Goal: Communication & Community: Answer question/provide support

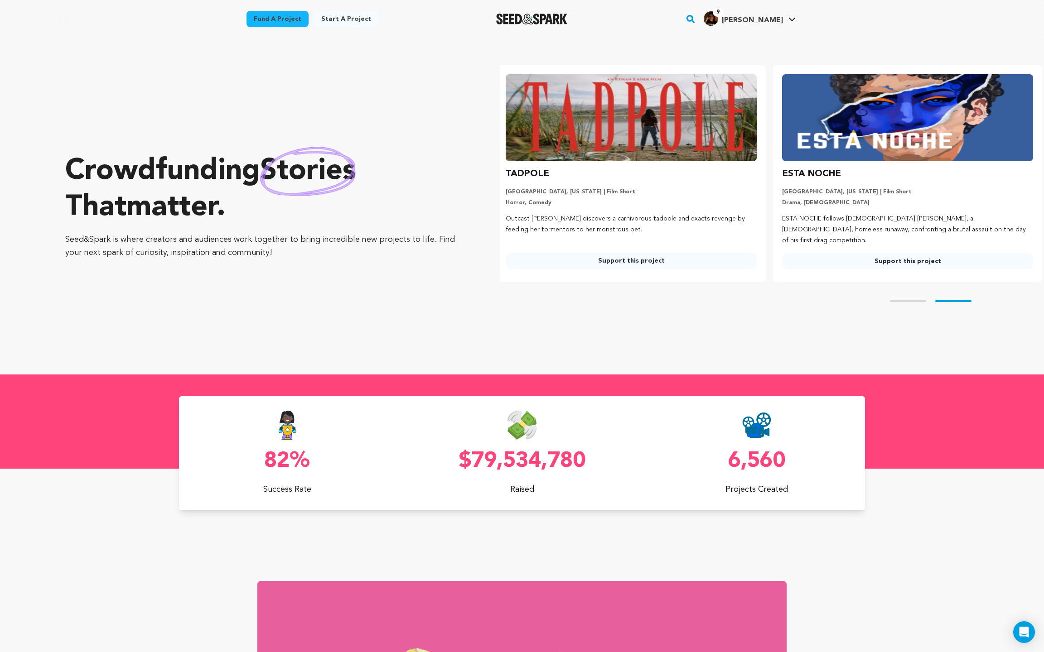
scroll to position [0, 284]
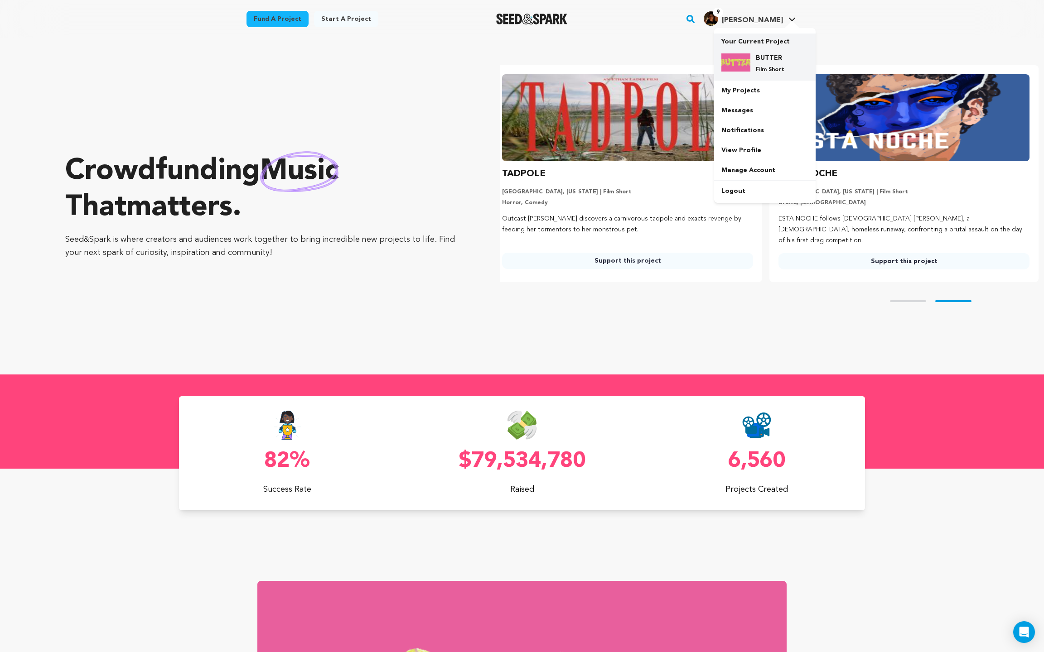
click at [774, 60] on h4 "BUTTER" at bounding box center [772, 57] width 33 height 9
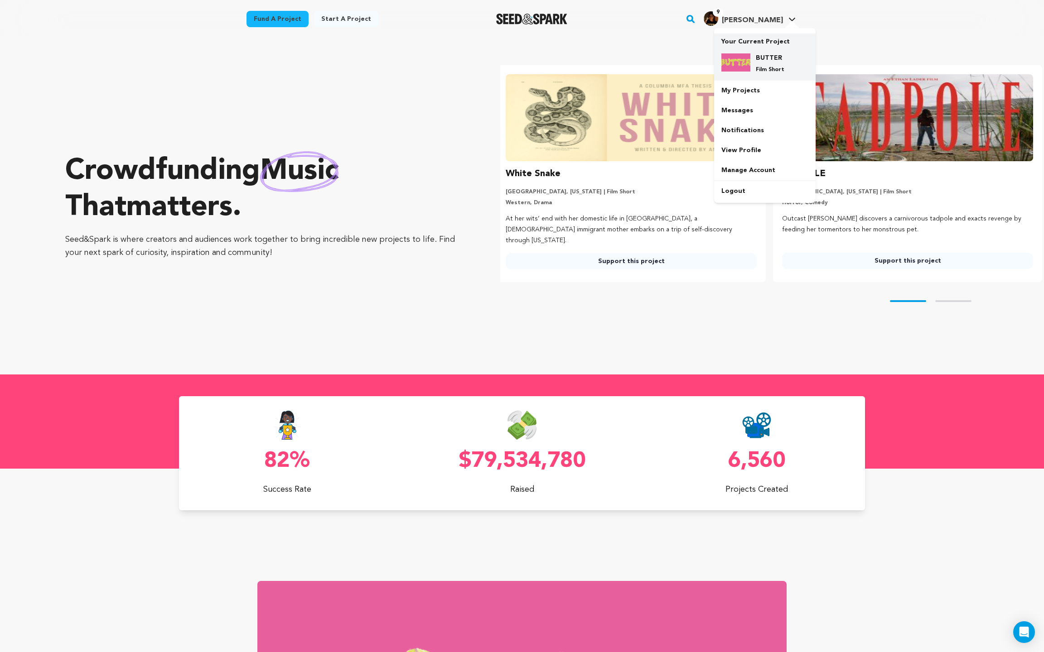
scroll to position [0, 0]
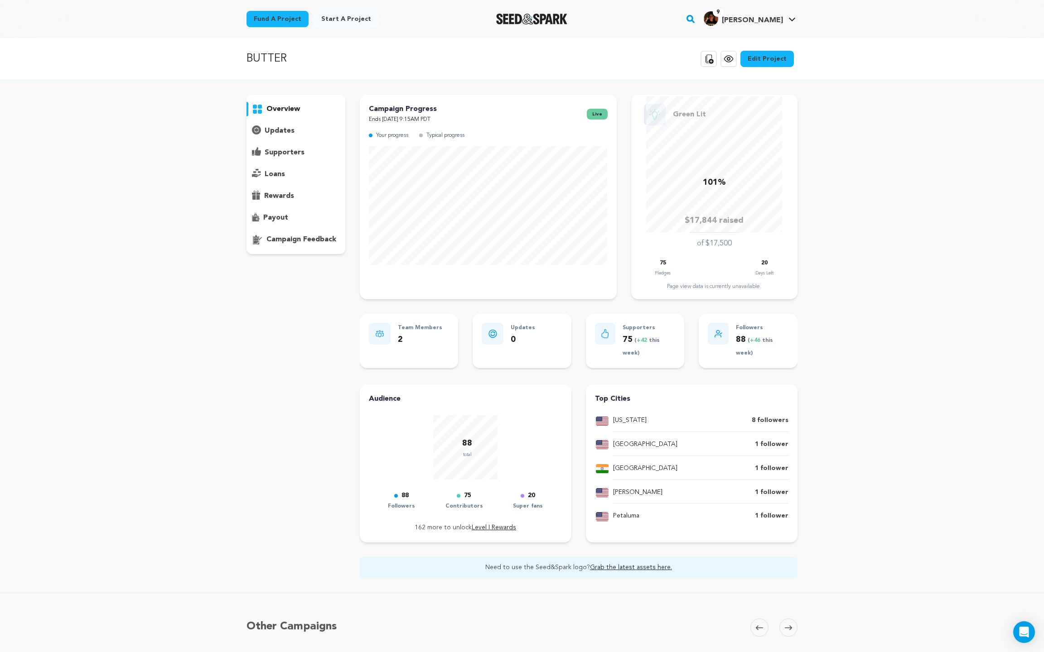
click at [284, 157] on p "supporters" at bounding box center [285, 152] width 40 height 11
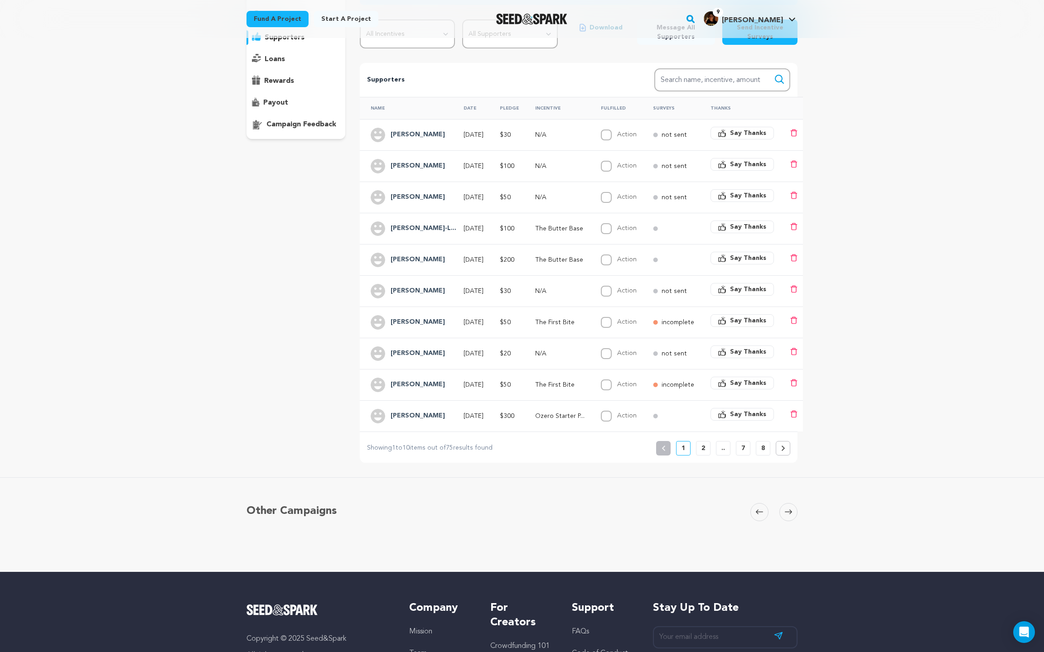
scroll to position [116, 0]
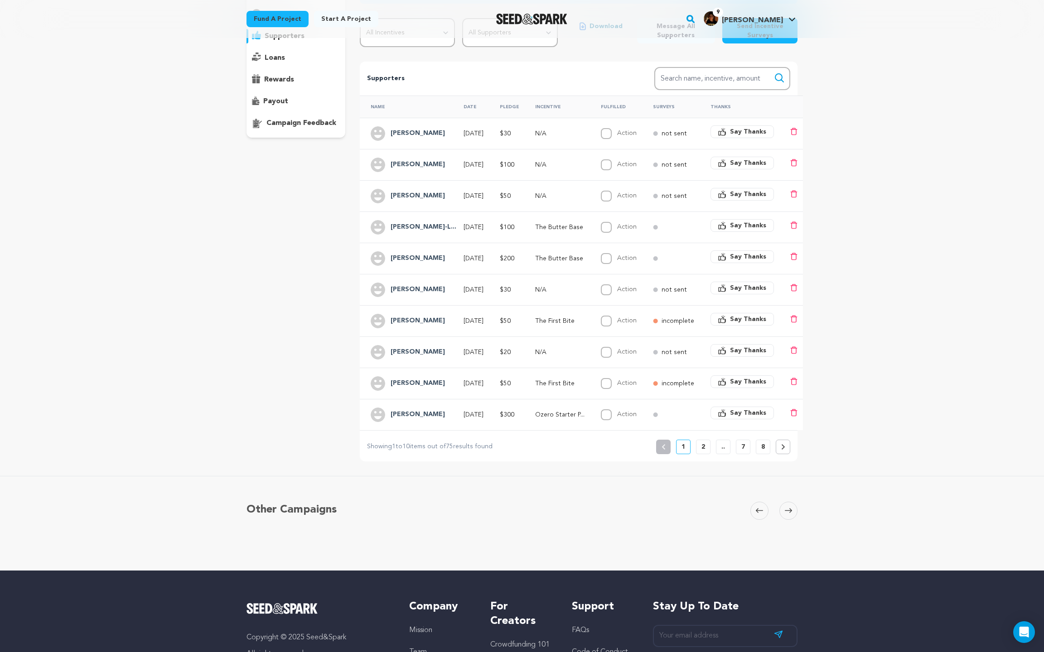
click at [699, 441] on button "2" at bounding box center [703, 447] width 14 height 14
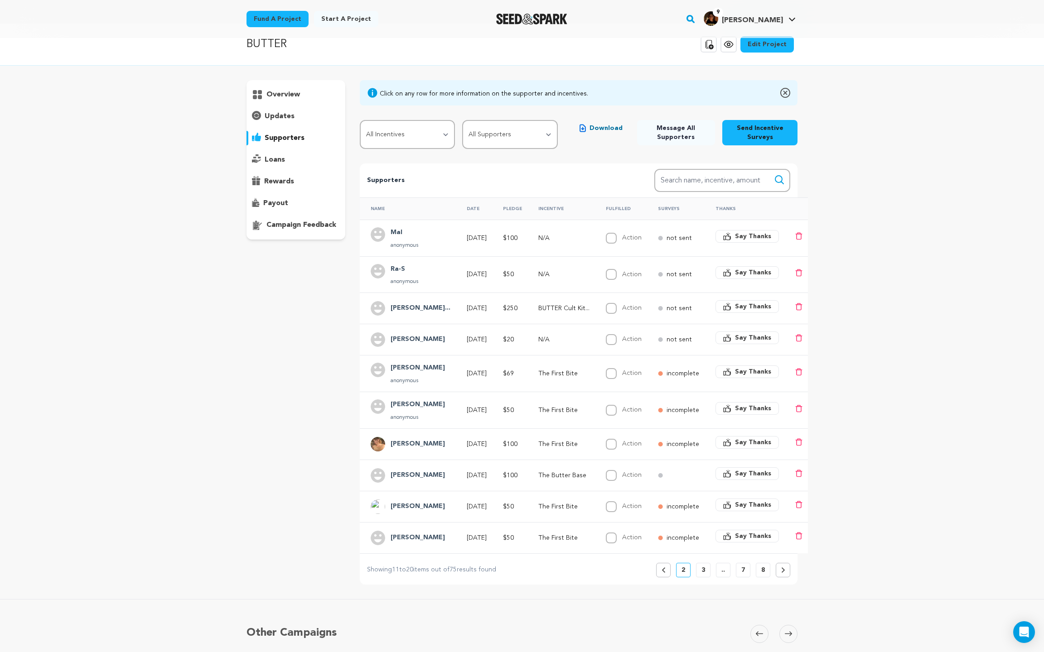
scroll to position [0, 0]
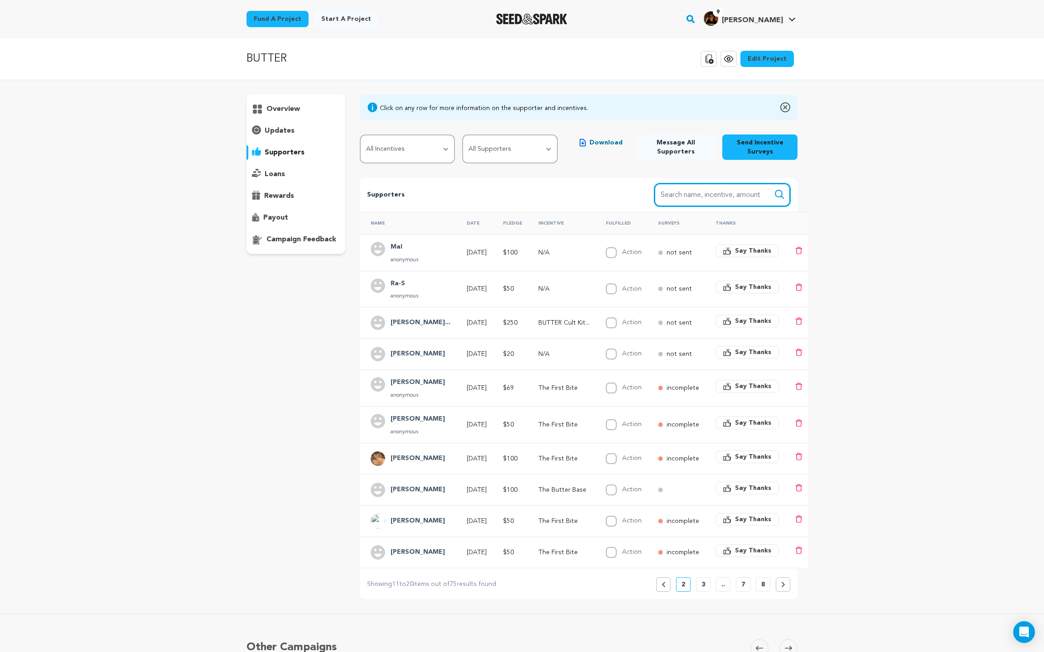
click at [753, 205] on input "Search name, item" at bounding box center [722, 194] width 136 height 23
type input "caitlin"
click at [774, 189] on button "Search" at bounding box center [779, 194] width 11 height 11
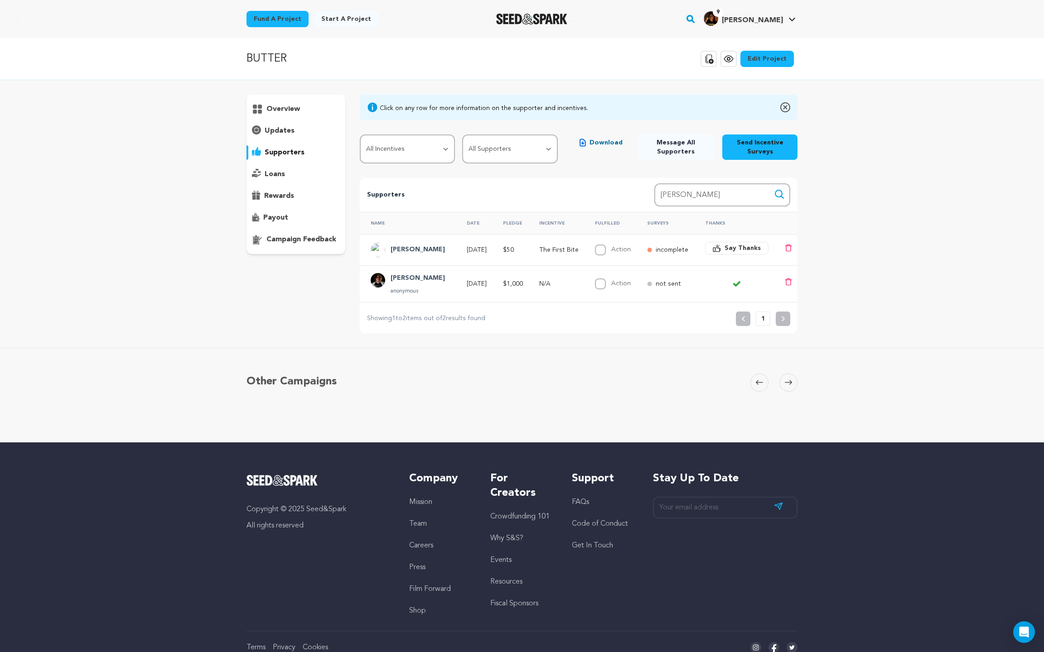
click at [422, 288] on p "anonymous" at bounding box center [417, 291] width 54 height 7
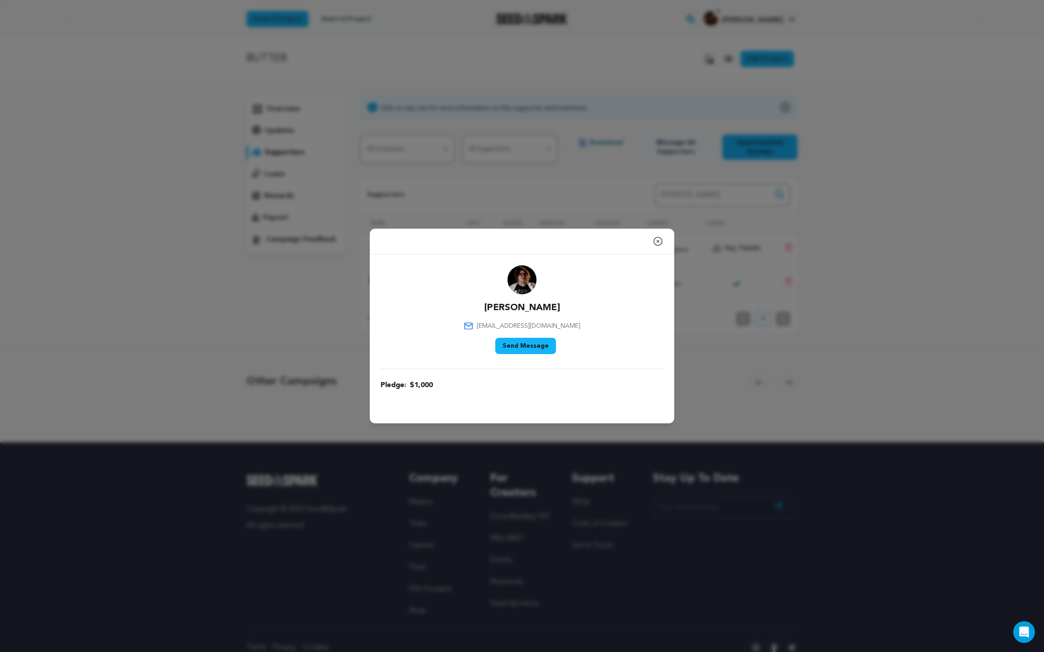
click at [524, 348] on button "Send Message" at bounding box center [525, 346] width 61 height 16
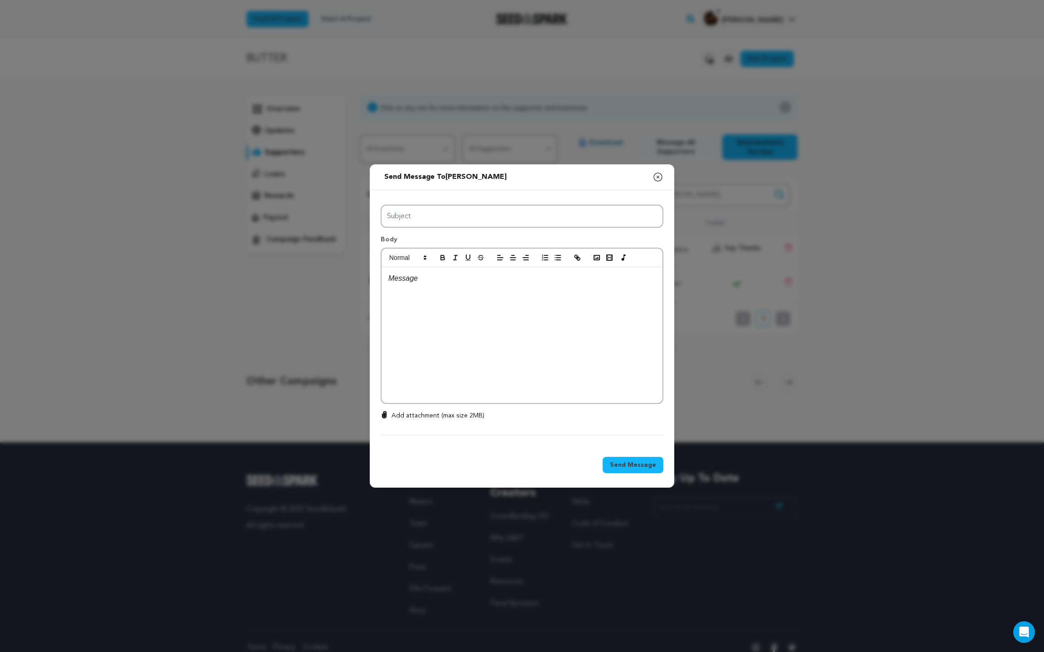
click at [487, 338] on div at bounding box center [521, 335] width 281 height 136
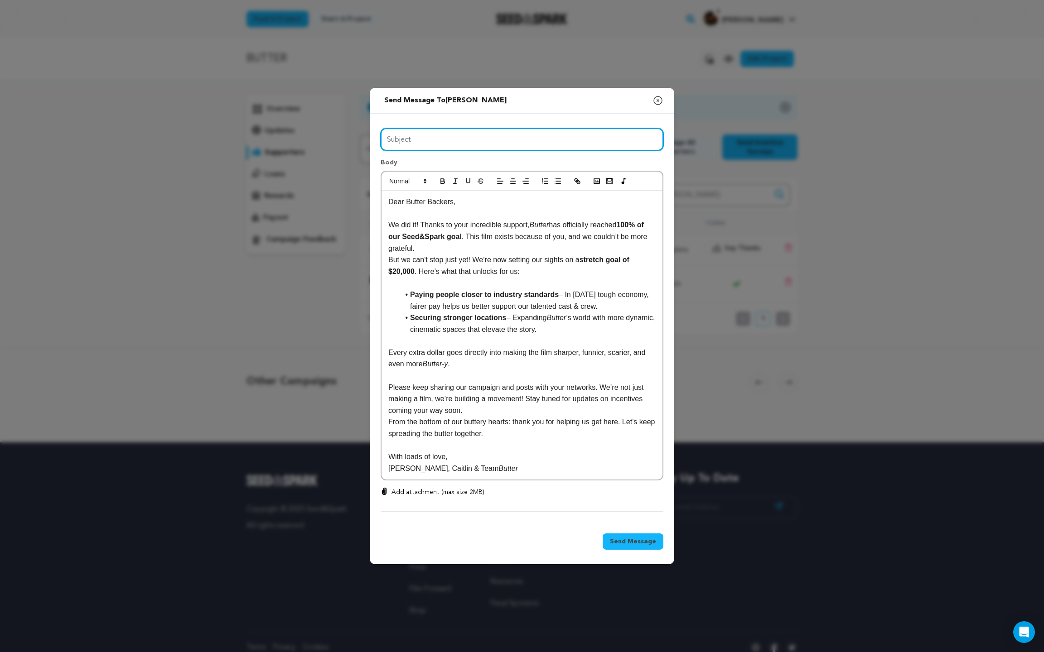
click at [434, 136] on input "Subject" at bounding box center [521, 139] width 283 height 23
paste input "Butter is 100% Funded — Thanks to YOU! 🧈✨"
click at [530, 142] on input "Butter is 100% Funded — Thanks to YOU! 🧈✨" at bounding box center [521, 139] width 283 height 23
drag, startPoint x: 541, startPoint y: 141, endPoint x: 525, endPoint y: 141, distance: 16.3
click at [525, 141] on input "Butter is 100% Funded — Thanks to YOU! ✨" at bounding box center [521, 139] width 283 height 23
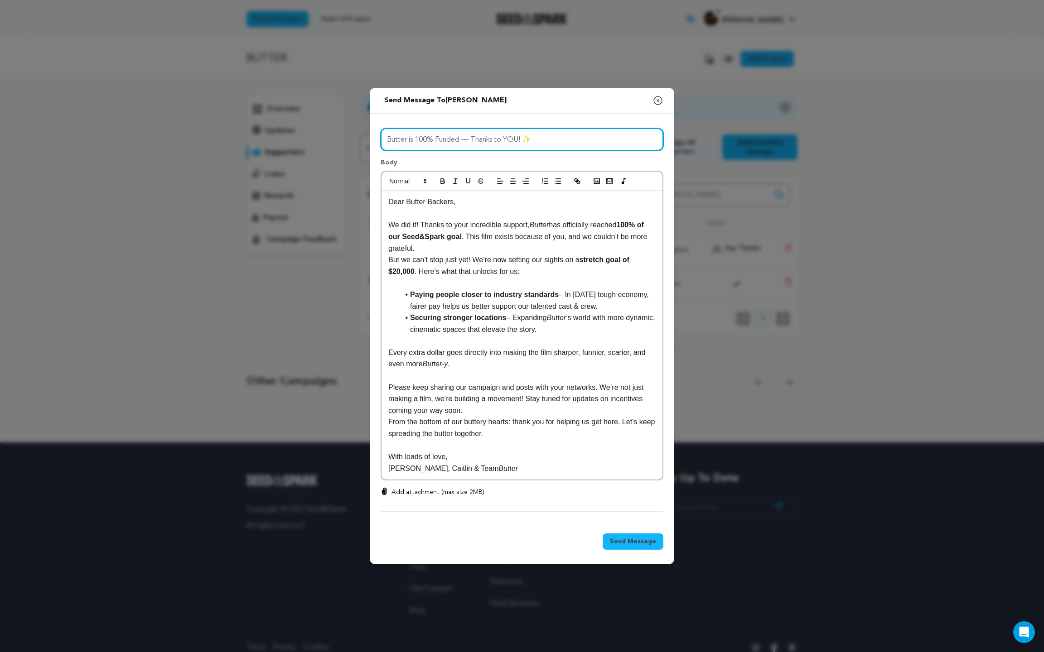
click at [385, 136] on input "Butter is 100% Funded — Thanks to YOU! ✨" at bounding box center [521, 139] width 283 height 23
paste input "✨"
type input "✨Butter is 100% Funded — Thanks to YOU! ✨"
click at [644, 553] on div "Send Message" at bounding box center [522, 544] width 304 height 42
click at [644, 545] on span "Send Message" at bounding box center [633, 541] width 46 height 9
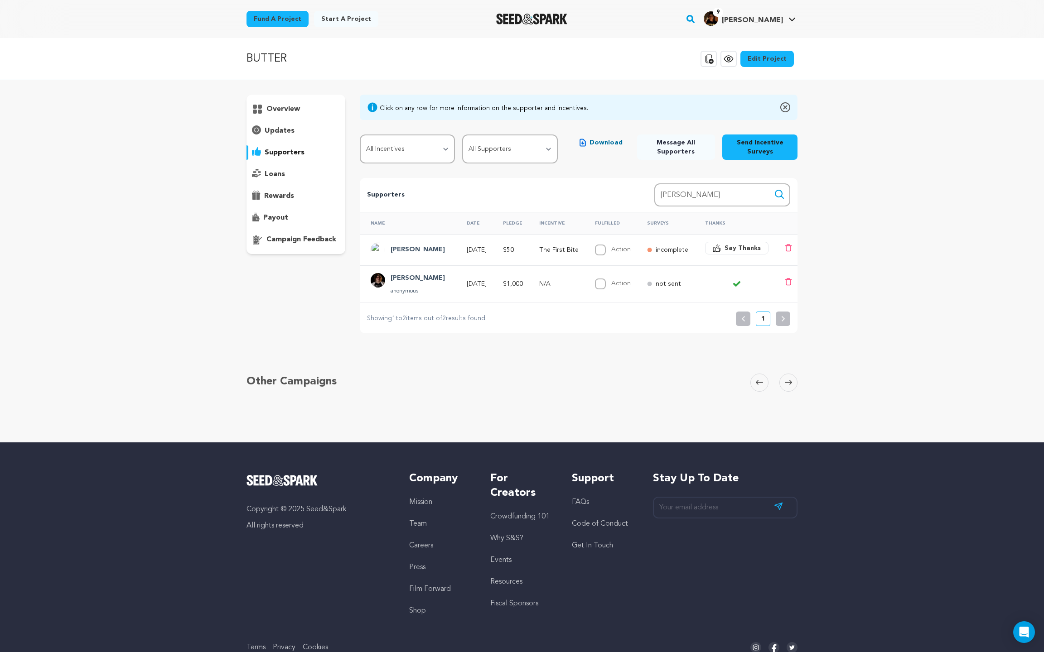
click at [276, 107] on p "overview" at bounding box center [283, 109] width 34 height 11
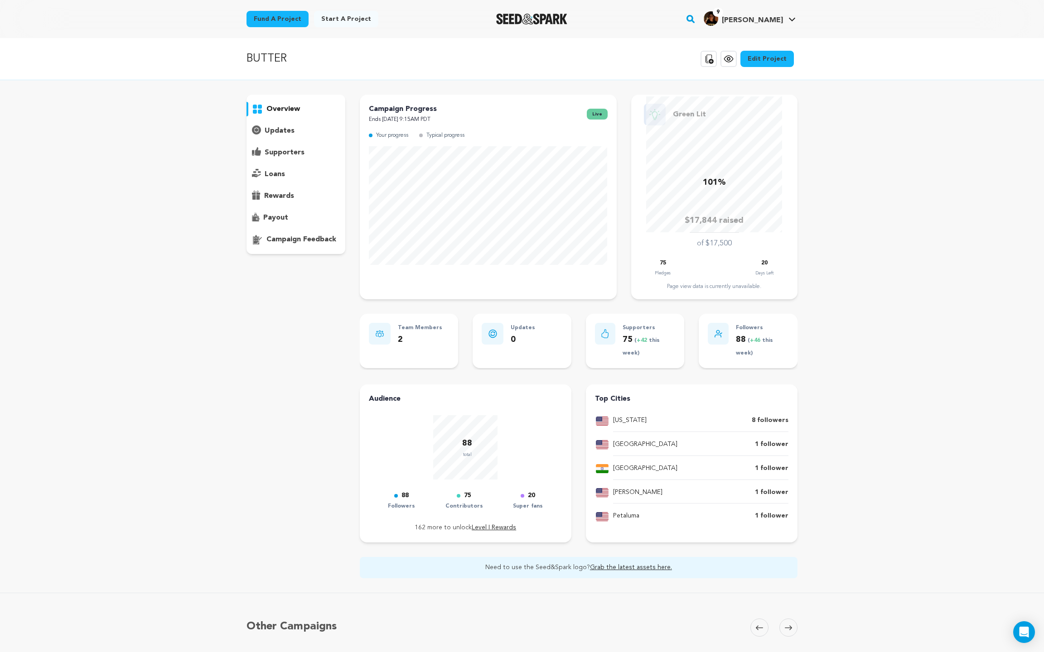
click at [284, 140] on div "overview" at bounding box center [295, 174] width 99 height 159
click at [284, 150] on p "supporters" at bounding box center [285, 152] width 40 height 11
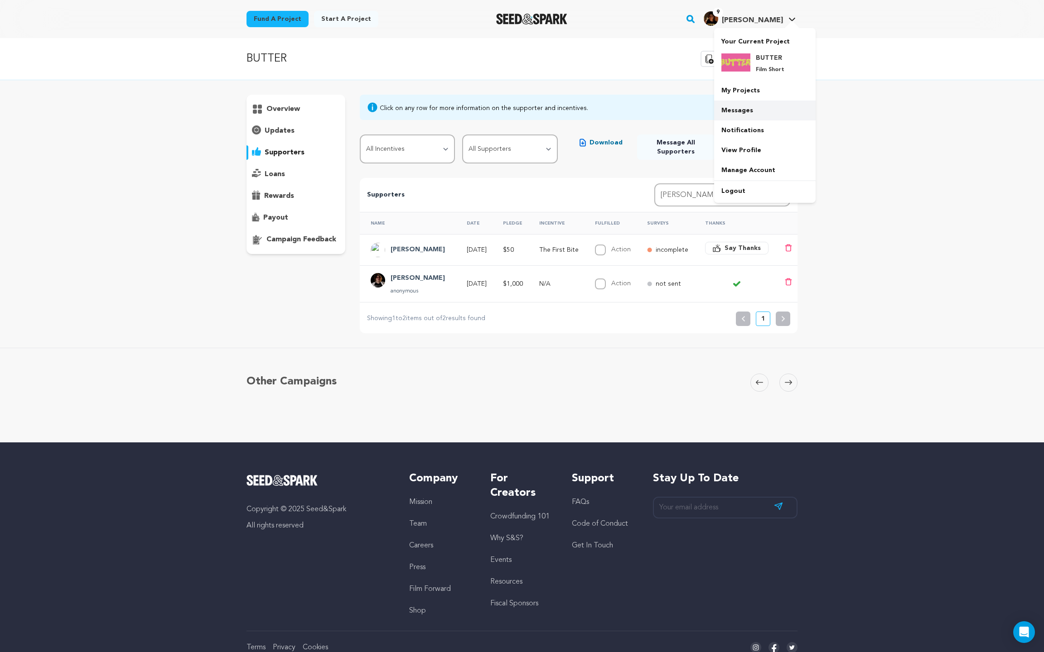
click at [755, 108] on link "Messages" at bounding box center [764, 111] width 101 height 20
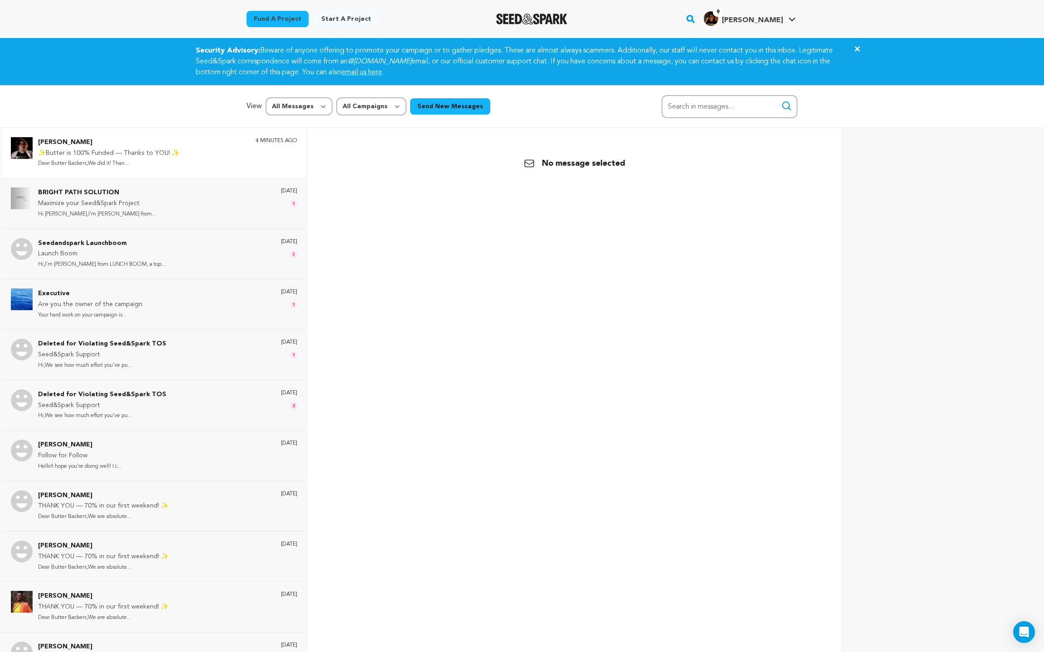
click at [157, 165] on p "Dear Butter Backers,We did it! Than..." at bounding box center [108, 164] width 141 height 10
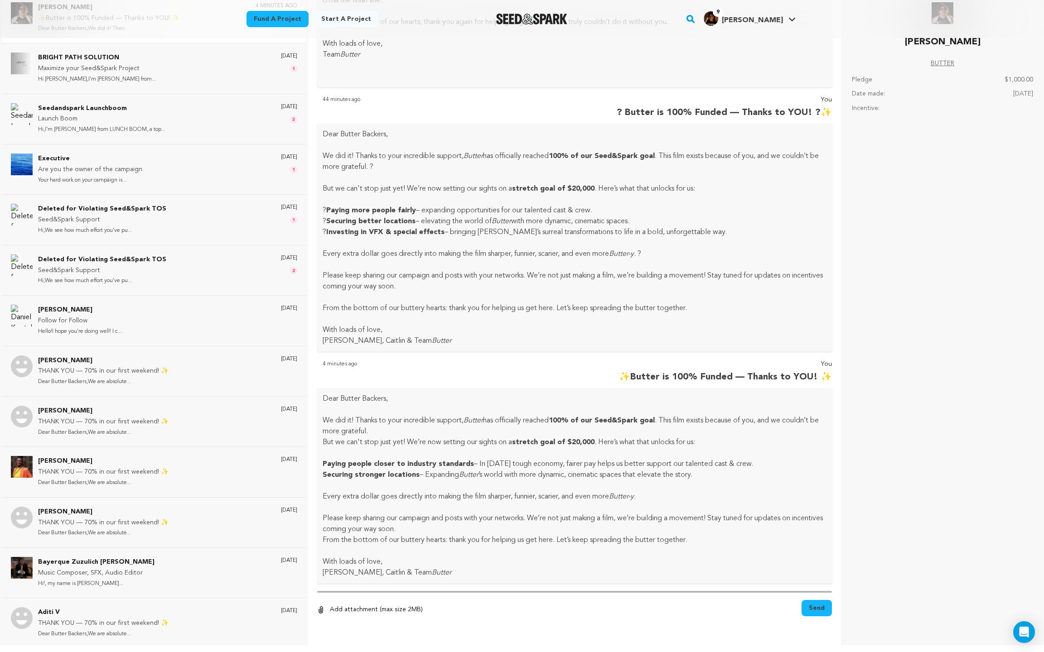
scroll to position [964, 0]
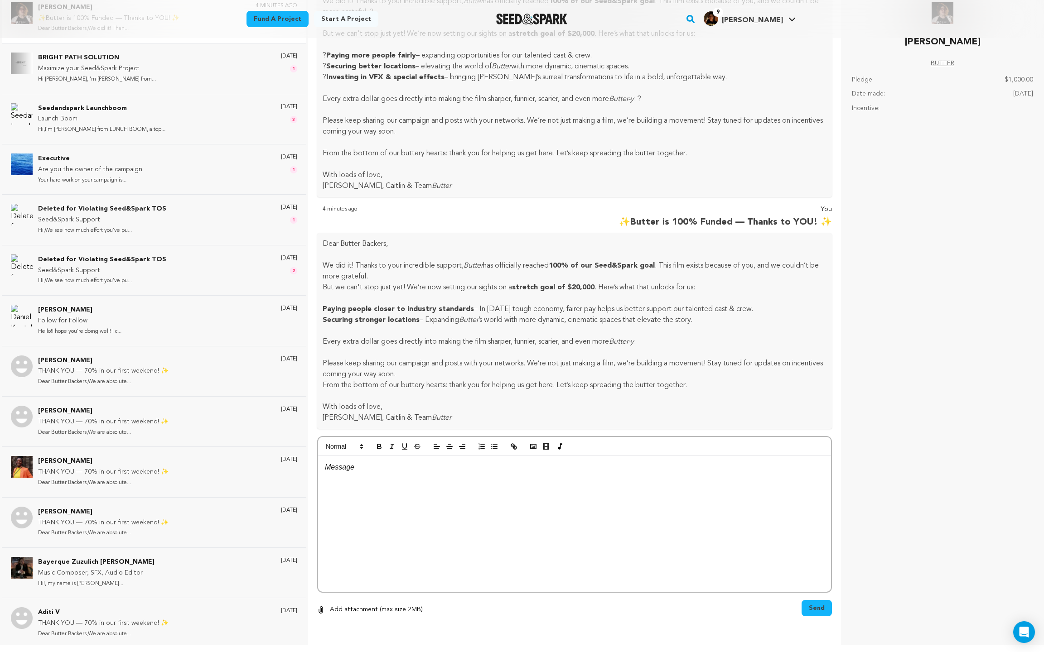
drag, startPoint x: 629, startPoint y: 222, endPoint x: 831, endPoint y: 223, distance: 202.5
click at [832, 223] on div "Back [PERSON_NAME] Un-block Block user Delete conversation melting" at bounding box center [574, 319] width 518 height 652
copy p "✨Butter is 100% Funded — Thanks to YOU! ✨"
drag, startPoint x: 438, startPoint y: 413, endPoint x: 320, endPoint y: 241, distance: 207.8
click at [320, 241] on div "Dear Butter Backers, We did it! Thanks to your incredible support, [PERSON_NAME…" at bounding box center [574, 331] width 515 height 196
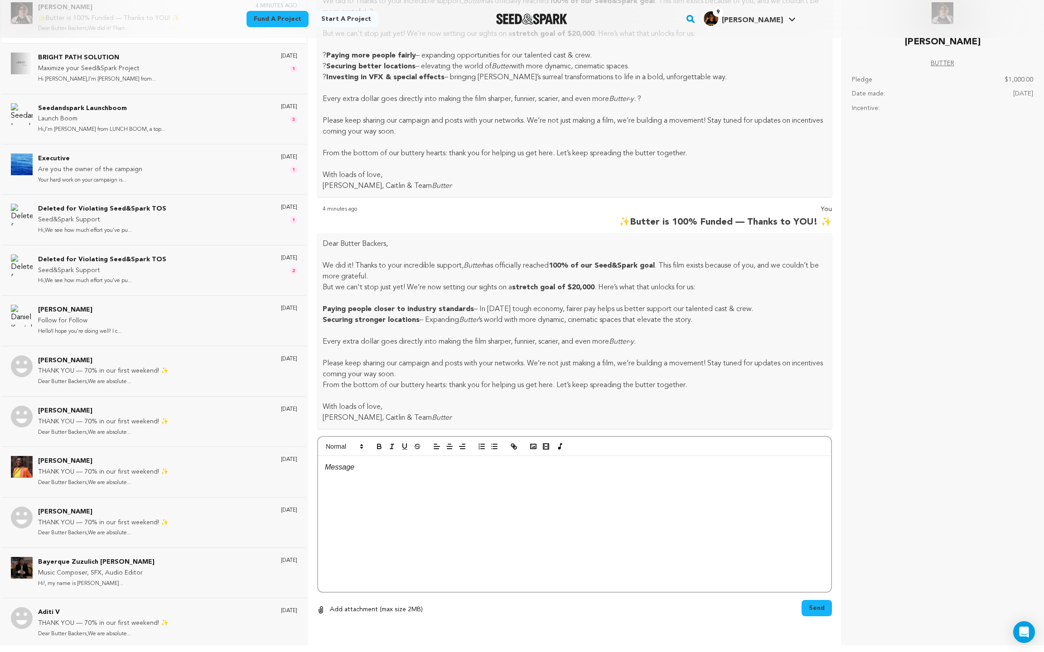
copy div "Lore Ipsumd Sitamet, Co adi el! Seddoe te inci utlaboreet dolorem, Aliqua eni a…"
click at [625, 231] on div "You ✨Butter is 100% Funded — Thanks to YOU! ✨ 4 minutes ago Dear Butter Backers…" at bounding box center [574, 316] width 515 height 225
drag, startPoint x: 630, startPoint y: 221, endPoint x: 828, endPoint y: 226, distance: 198.4
click at [828, 226] on p "✨Butter is 100% Funded — Thanks to YOU! ✨" at bounding box center [725, 222] width 213 height 14
copy p "✨Butter is 100% Funded — Thanks to YOU! ✨"
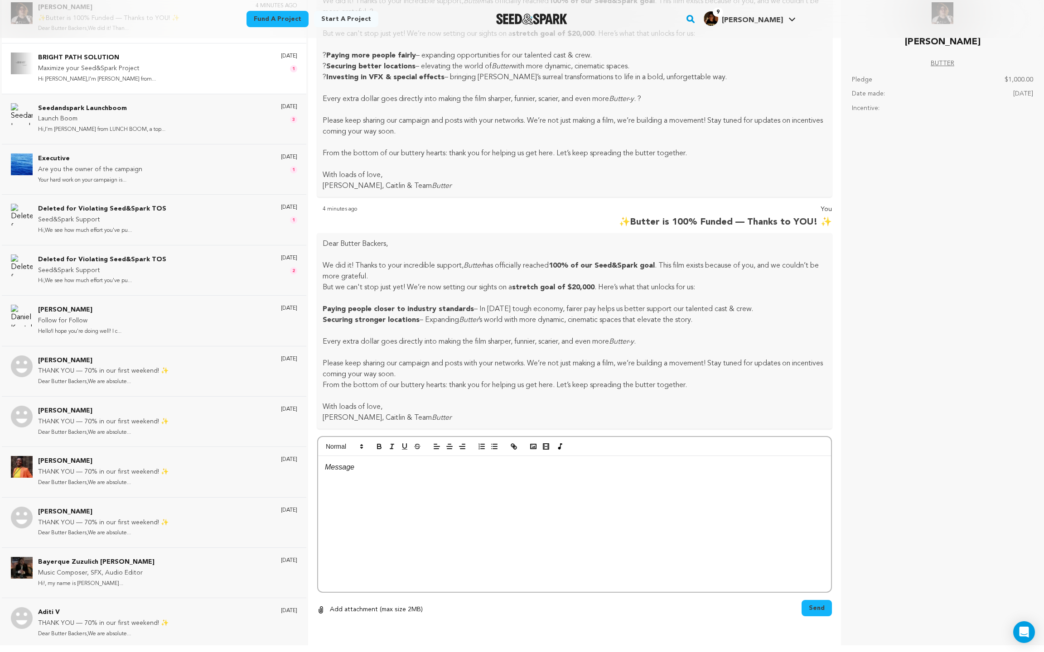
scroll to position [0, 0]
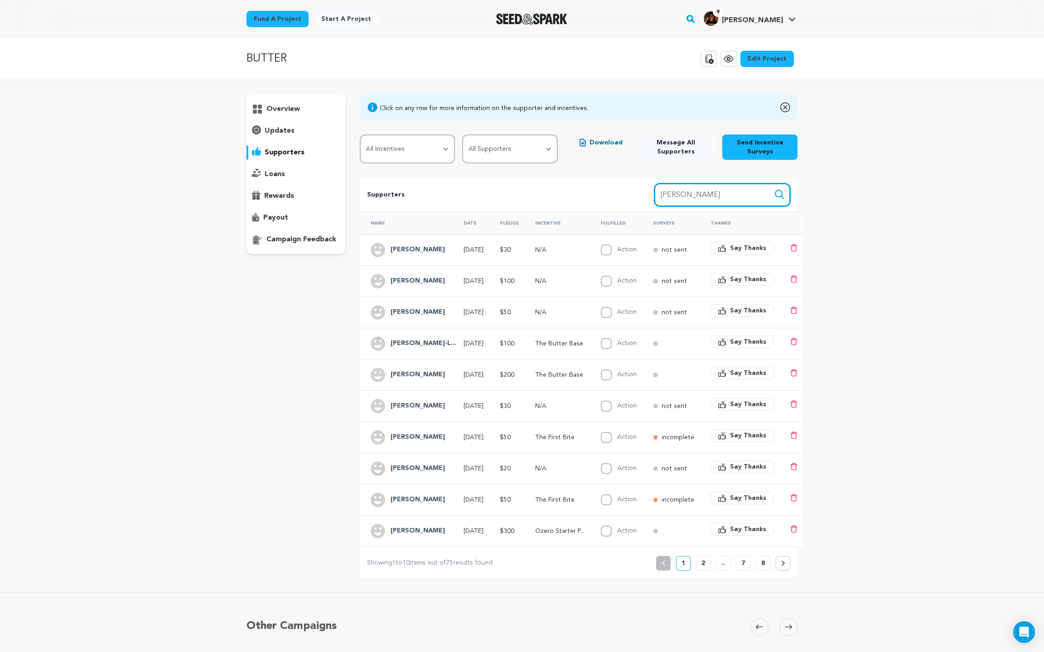
click at [674, 190] on input "caitlin" at bounding box center [722, 194] width 136 height 23
drag, startPoint x: 707, startPoint y: 198, endPoint x: 623, endPoint y: 179, distance: 85.9
click at [623, 179] on div "Supporters Search Search name, incentive, amount caitlin" at bounding box center [579, 195] width 438 height 34
type input "reena"
click at [774, 189] on button "Search" at bounding box center [779, 194] width 11 height 11
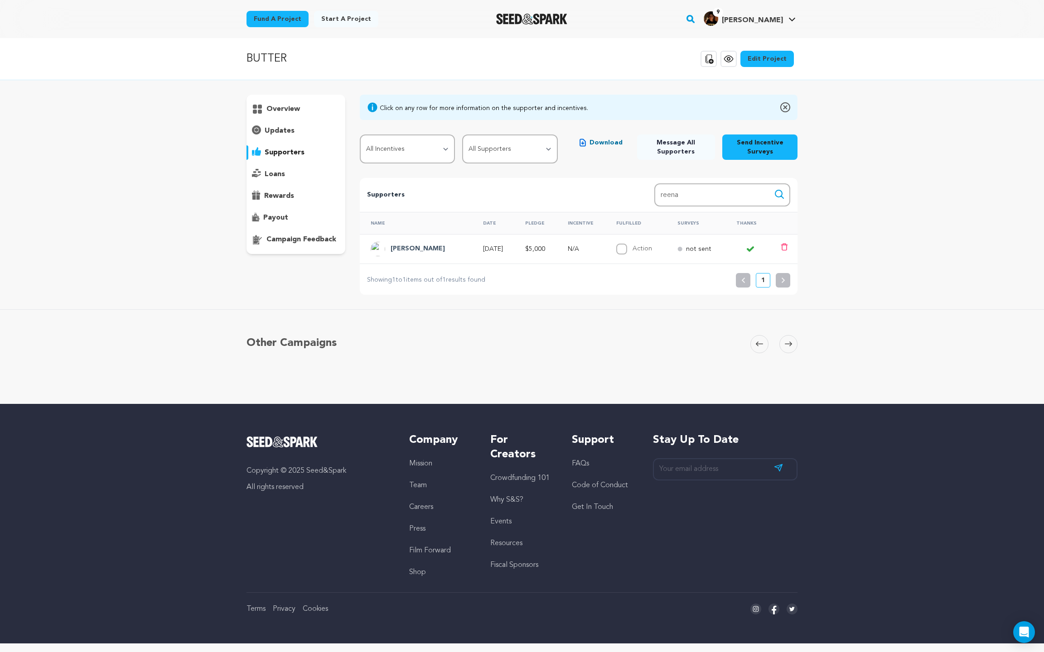
click at [390, 255] on div "[PERSON_NAME]" at bounding box center [417, 249] width 65 height 14
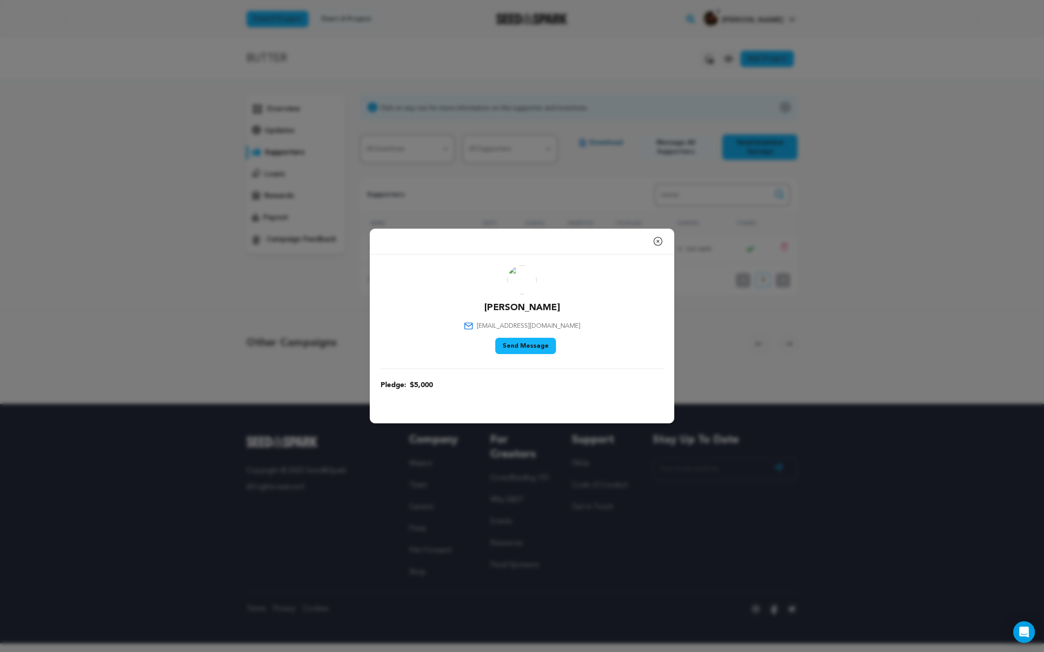
click at [525, 343] on button "Send Message" at bounding box center [525, 346] width 61 height 16
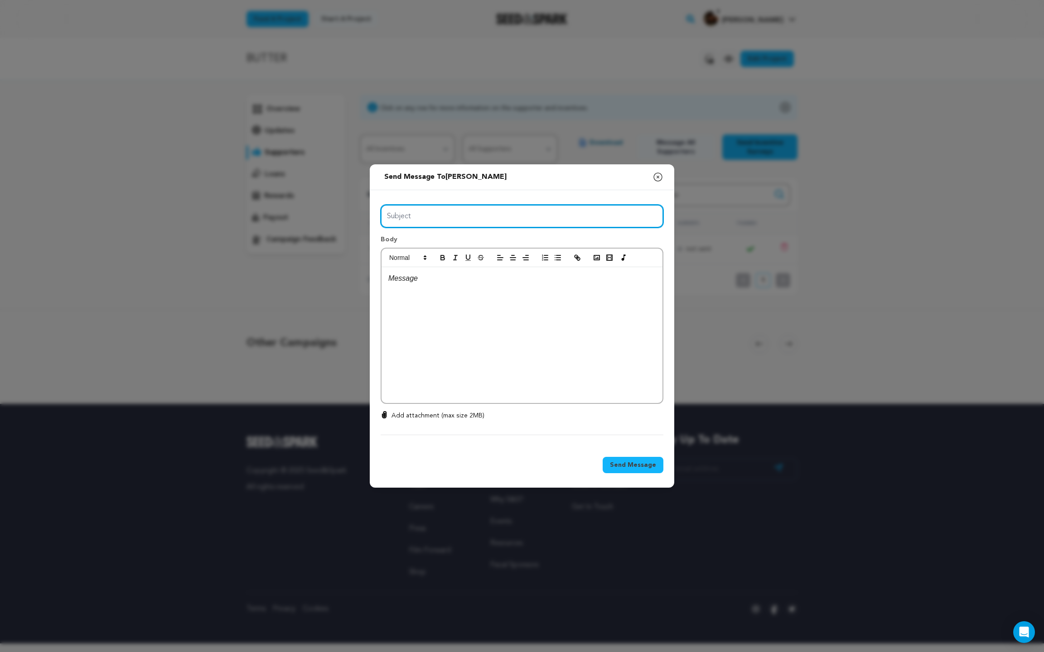
click at [430, 220] on input "Subject" at bounding box center [521, 216] width 283 height 23
paste input "✨Butter is 100% Funded — Thanks to YOU! ✨"
type input "✨Butter is 100% Funded — Thanks to YOU! ✨"
click at [431, 285] on div at bounding box center [521, 335] width 281 height 136
click at [483, 339] on div at bounding box center [521, 335] width 281 height 136
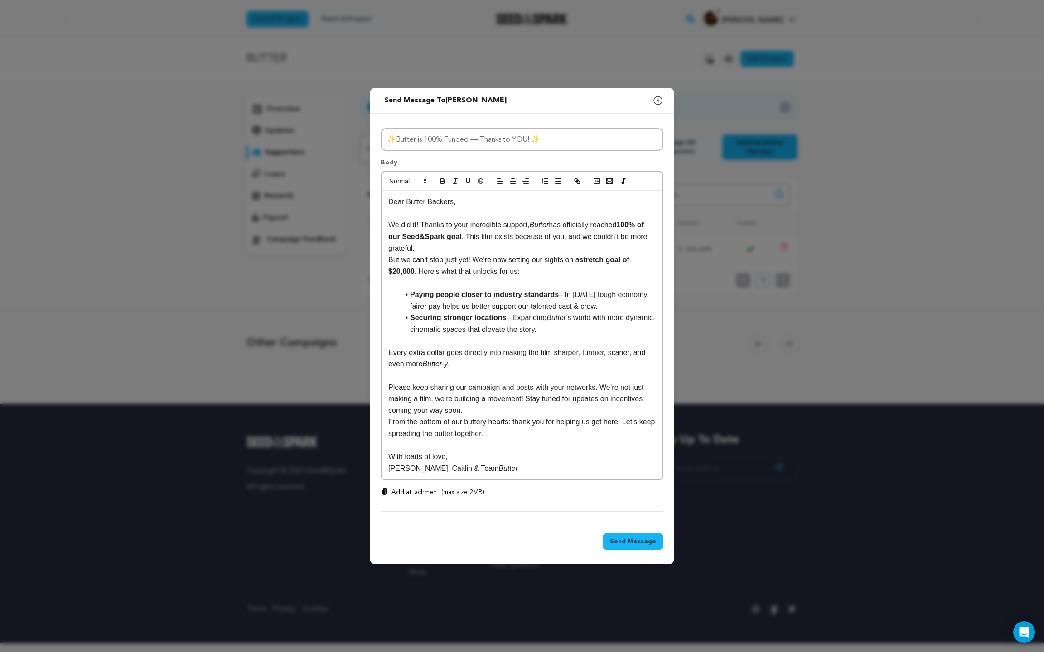
click at [641, 537] on span "Send Message" at bounding box center [633, 541] width 46 height 9
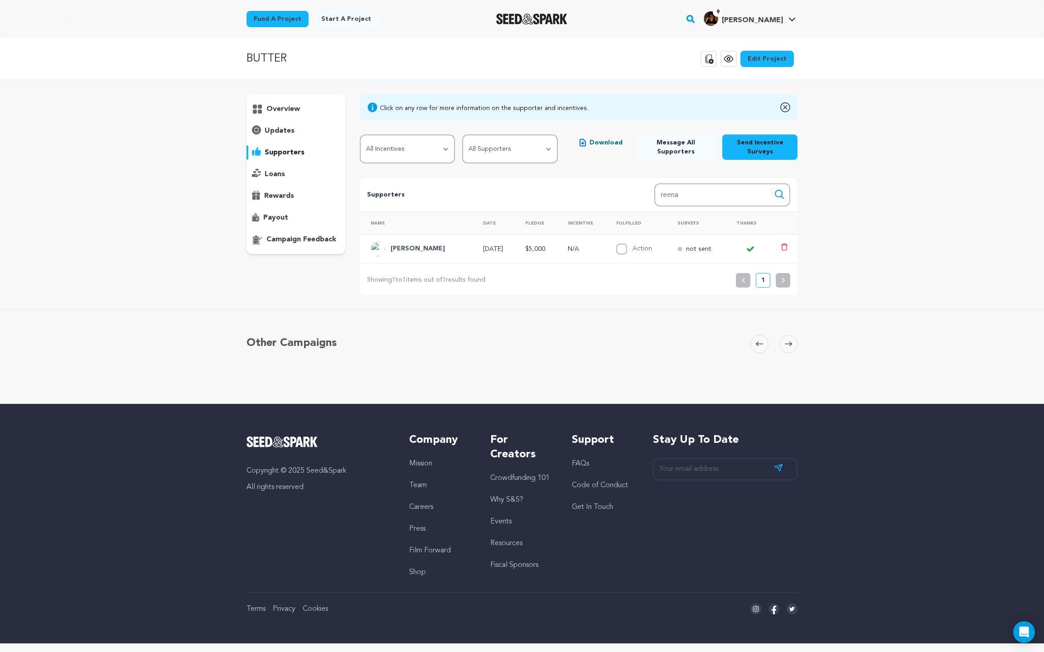
click at [284, 150] on p "supporters" at bounding box center [285, 152] width 40 height 11
click at [726, 199] on input "reena" at bounding box center [722, 194] width 136 height 23
type input "r"
click at [692, 144] on span "Message All Supporters" at bounding box center [676, 147] width 64 height 18
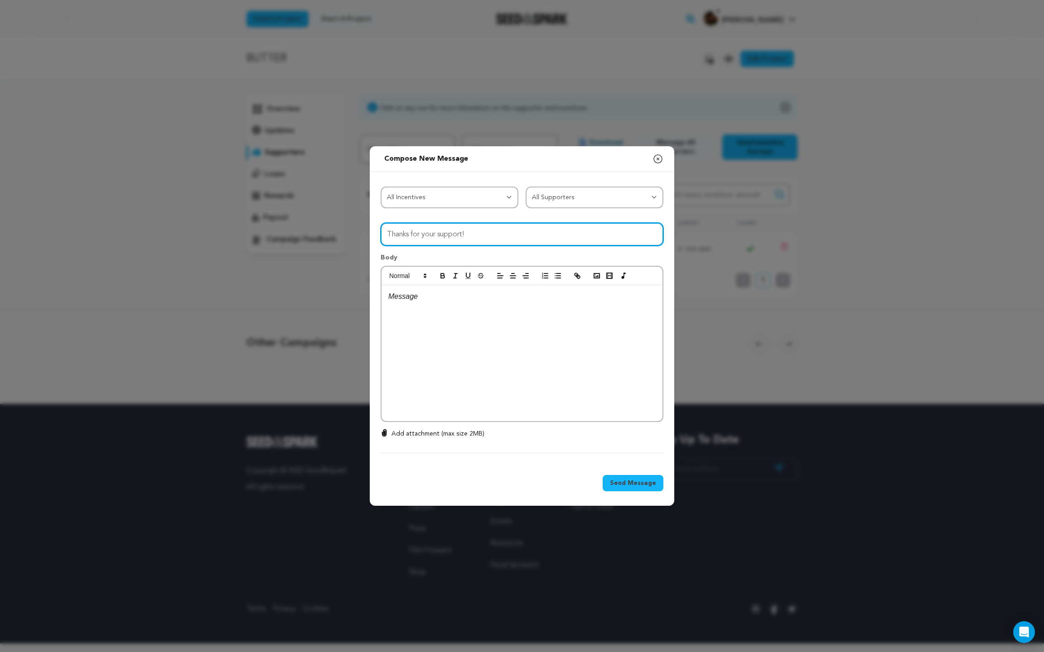
click at [493, 239] on input "Thanks for your support!" at bounding box center [521, 234] width 283 height 23
drag, startPoint x: 493, startPoint y: 239, endPoint x: 414, endPoint y: 232, distance: 79.6
click at [414, 232] on input "Thanks for your support!" at bounding box center [521, 234] width 283 height 23
click at [474, 236] on input "Thanks for your support!" at bounding box center [521, 234] width 283 height 23
drag, startPoint x: 474, startPoint y: 236, endPoint x: 370, endPoint y: 236, distance: 103.7
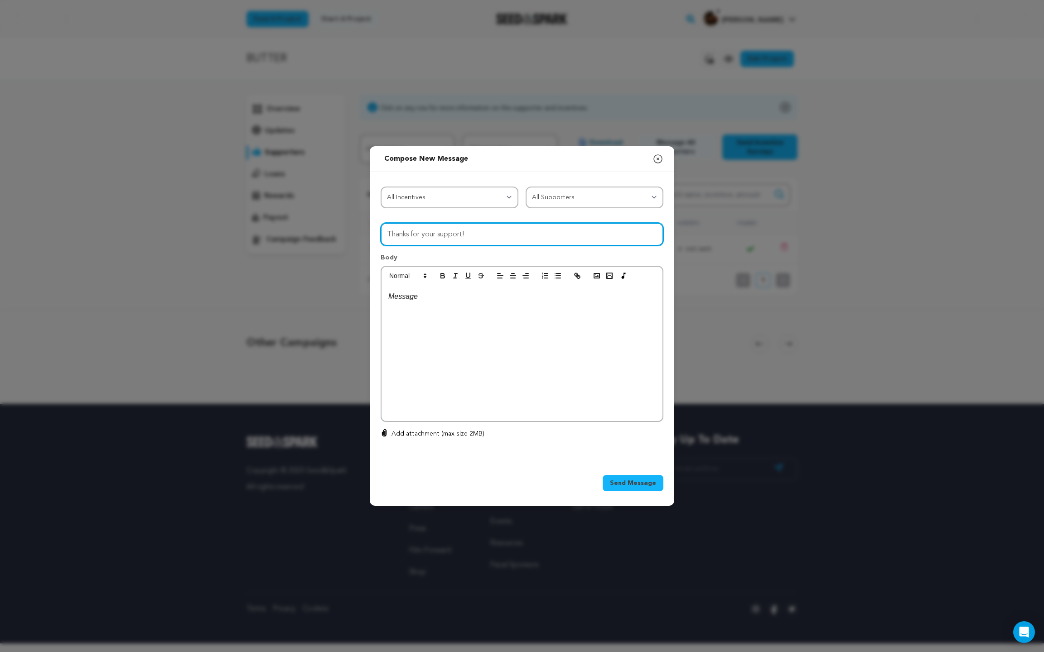
click at [370, 236] on div "All Incentives Spread the Butter The First Bite The Butter Base Extra Fat BUTTE…" at bounding box center [522, 318] width 304 height 293
paste input "✨Butter is 100% Funded — Thanks to YOU! ✨"
paste input "Dear Butter Backers, We did it! Thanks to your incredible support, Butter has o…"
type input "✨Butter is 100% Funded — Thanks to YOU! ✨"
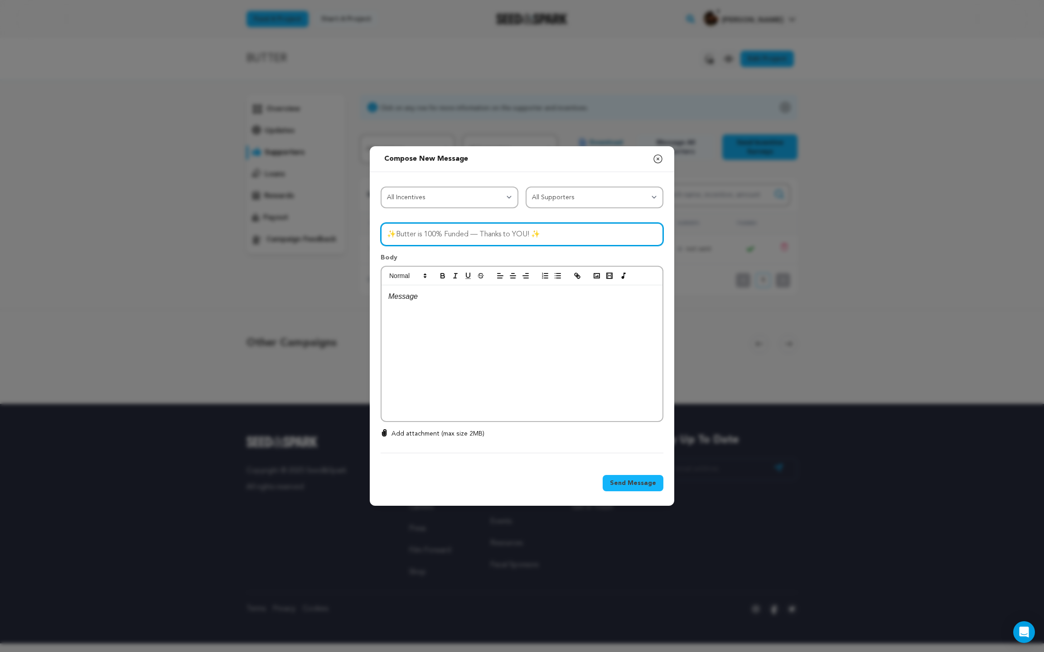
scroll to position [0, 0]
click at [449, 337] on div at bounding box center [521, 353] width 281 height 136
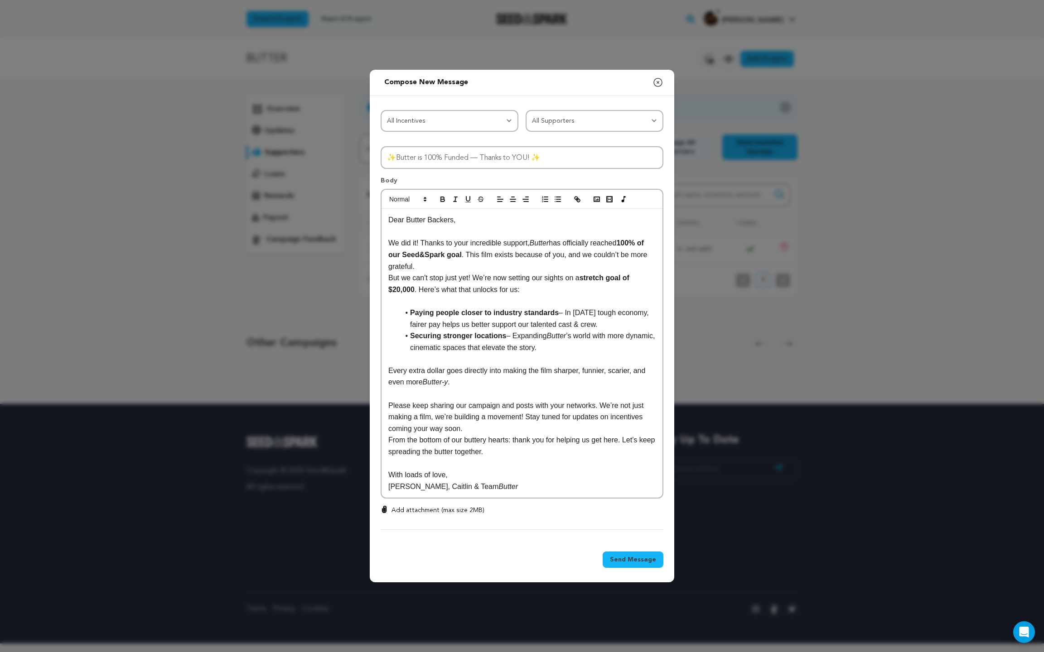
click at [641, 561] on span "Send Message" at bounding box center [633, 559] width 46 height 9
